Goal: Check status: Check status

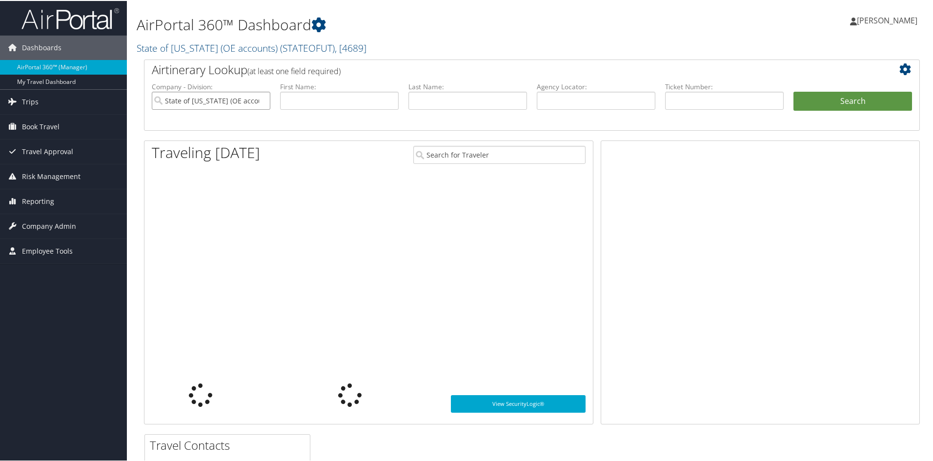
click at [261, 99] on input "State of [US_STATE] (OE accounts)" at bounding box center [211, 100] width 119 height 18
paste input "8900897333606"
type input "8900897333606"
click at [851, 100] on button "Search" at bounding box center [853, 101] width 119 height 20
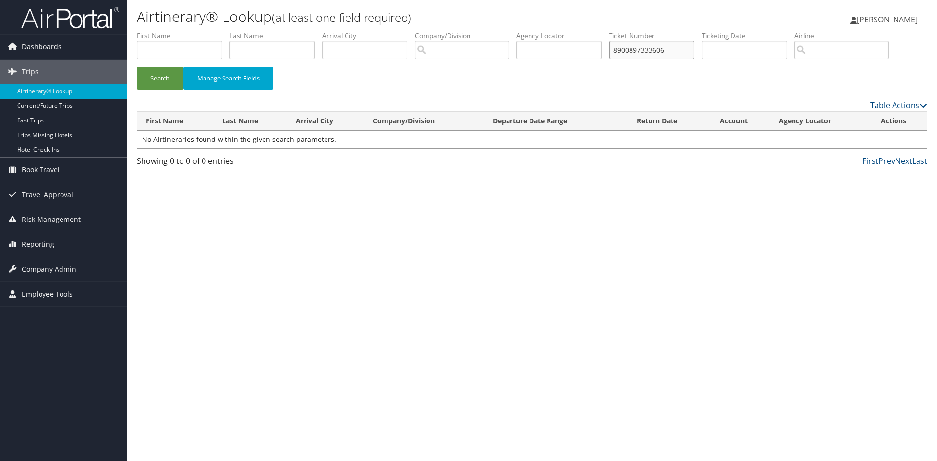
click at [641, 52] on input "8900897333606" at bounding box center [651, 50] width 85 height 18
paste input "19354"
type input "8900897319354"
click at [161, 76] on button "Search" at bounding box center [160, 78] width 47 height 23
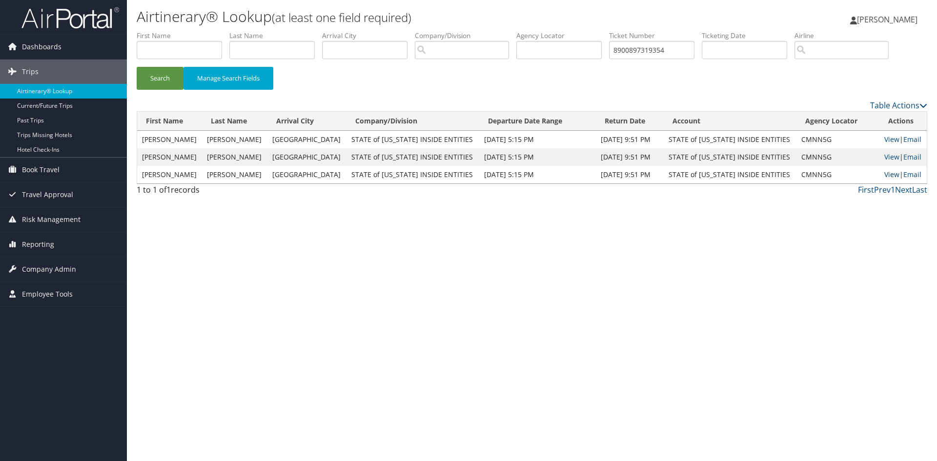
click at [884, 175] on link "View" at bounding box center [891, 174] width 15 height 9
click at [884, 172] on link "View" at bounding box center [891, 174] width 15 height 9
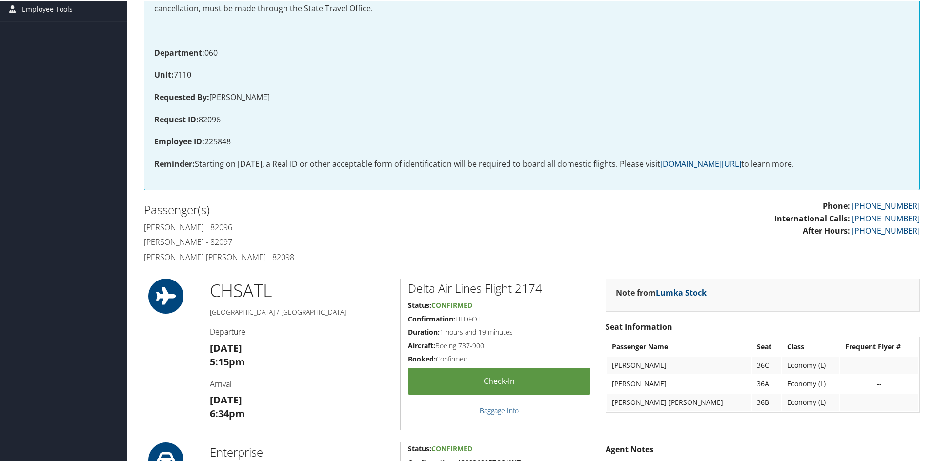
scroll to position [244, 0]
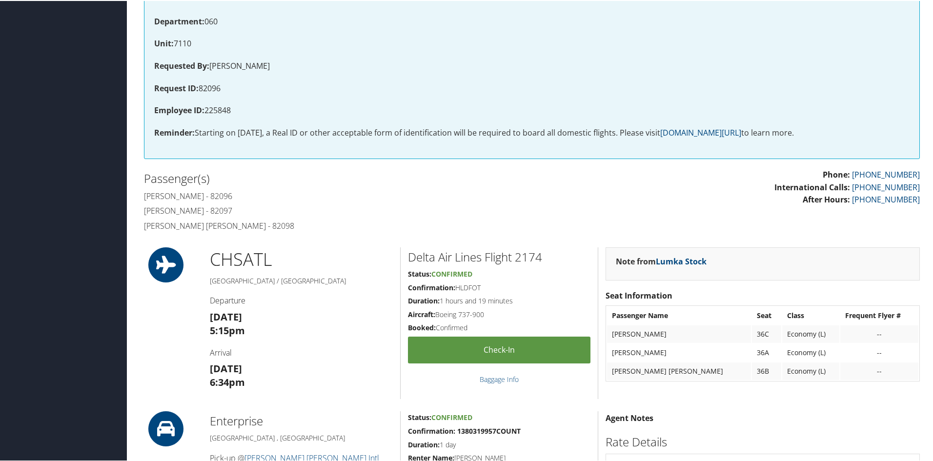
click at [216, 110] on p "Employee ID: 225848" at bounding box center [532, 109] width 756 height 13
click at [220, 110] on p "Employee ID: 225848" at bounding box center [532, 109] width 756 height 13
copy p "225848"
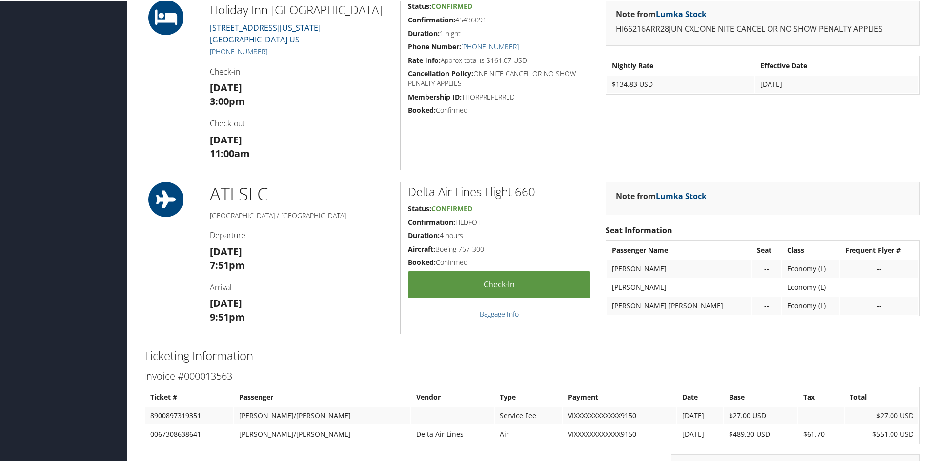
scroll to position [830, 0]
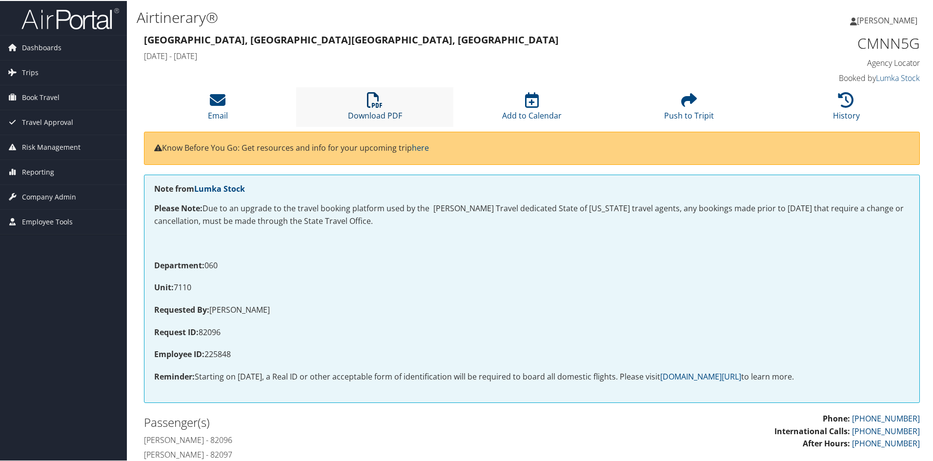
click at [373, 102] on icon at bounding box center [375, 99] width 16 height 16
